Goal: Transaction & Acquisition: Purchase product/service

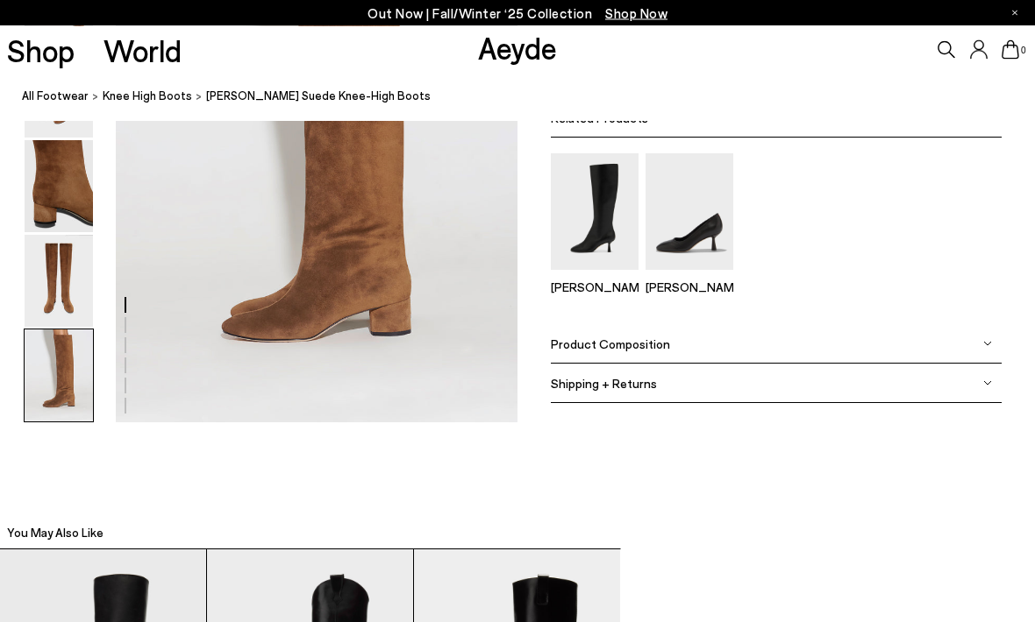
scroll to position [2925, 0]
